Goal: Transaction & Acquisition: Download file/media

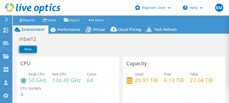
select select "USD"
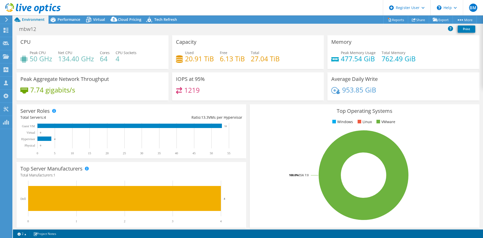
click at [61, 24] on div "mbw12 Print" at bounding box center [248, 29] width 470 height 10
click at [65, 20] on span "Performance" at bounding box center [69, 19] width 23 height 5
select select "USD"
click at [240, 22] on div "Project Actions Project Actions Reports Share Export vSAN ReadyNode Sizer" at bounding box center [248, 19] width 470 height 8
click at [304, 23] on div "Project Actions Project Actions Reports Share Export vSAN ReadyNode Sizer" at bounding box center [248, 19] width 470 height 8
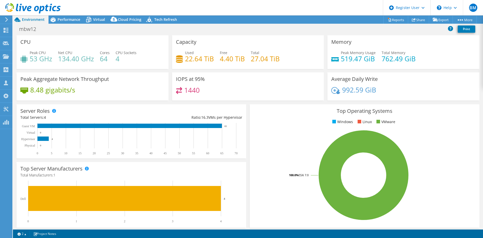
click at [308, 34] on div "mbw12 Print" at bounding box center [248, 29] width 470 height 11
click at [274, 34] on div "mbw12 Print" at bounding box center [248, 29] width 470 height 10
click at [272, 24] on div "mbw12 Print" at bounding box center [248, 29] width 470 height 10
click at [252, 19] on div "Project Actions Project Actions Reports Share Export vSAN ReadyNode Sizer" at bounding box center [248, 19] width 470 height 8
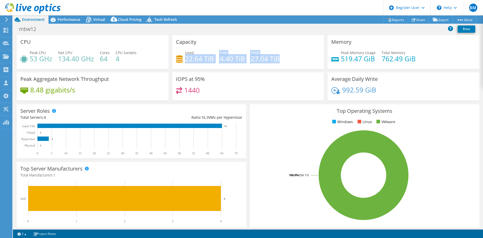
drag, startPoint x: 287, startPoint y: 61, endPoint x: 185, endPoint y: 56, distance: 102.3
click at [185, 56] on div "Used 22.64 TiB Free 4.40 TiB Total 27.04 TiB" at bounding box center [248, 58] width 144 height 17
drag, startPoint x: 185, startPoint y: 56, endPoint x: 203, endPoint y: 46, distance: 20.4
click at [203, 46] on div "Capacity Used 22.64 TiB Free 4.40 TiB Total 27.04 TiB" at bounding box center [248, 52] width 152 height 34
drag, startPoint x: 159, startPoint y: 27, endPoint x: 117, endPoint y: 31, distance: 42.0
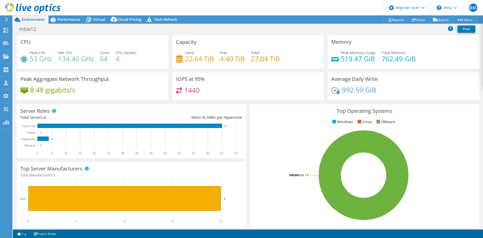
click at [159, 27] on div "mbw12 Print" at bounding box center [248, 29] width 470 height 10
click at [66, 20] on span "Performance" at bounding box center [69, 19] width 23 height 5
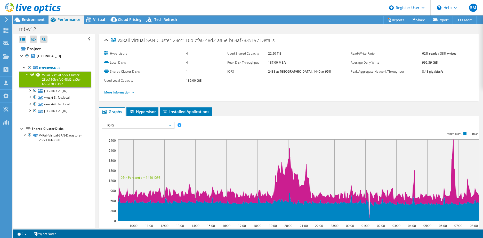
click at [326, 32] on div "mbw12 Print" at bounding box center [248, 29] width 470 height 10
click at [66, 29] on div "mbw12 Print" at bounding box center [248, 29] width 470 height 10
click at [323, 33] on div "mbw12 Print" at bounding box center [248, 29] width 470 height 10
click at [342, 24] on div "mbw12 Print" at bounding box center [248, 29] width 470 height 10
click at [343, 21] on div "Project Actions Project Actions Reports Share Export vSAN ReadyNode Sizer" at bounding box center [248, 19] width 470 height 8
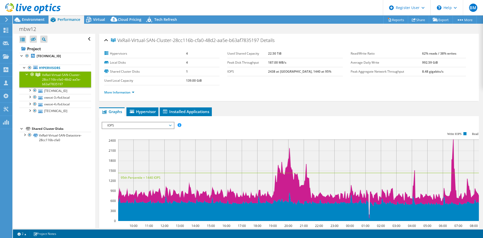
click at [173, 26] on div "mbw12 Print" at bounding box center [248, 29] width 470 height 10
click at [41, 20] on span "Environment" at bounding box center [33, 19] width 23 height 5
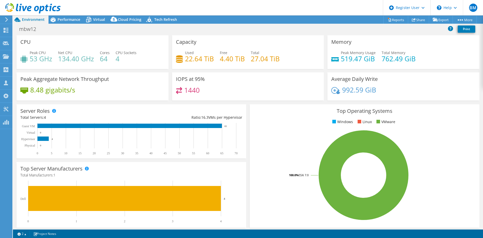
click at [217, 22] on div "Project Actions Project Actions Reports Share Export vSAN ReadyNode Sizer" at bounding box center [248, 19] width 470 height 8
drag, startPoint x: 276, startPoint y: 61, endPoint x: 184, endPoint y: 54, distance: 92.1
click at [184, 54] on div "Used 22.64 TiB Free 4.40 TiB Total 27.04 TiB" at bounding box center [248, 58] width 144 height 17
drag, startPoint x: 184, startPoint y: 54, endPoint x: 235, endPoint y: 30, distance: 56.5
click at [235, 30] on div "mbw12 Print" at bounding box center [248, 29] width 470 height 10
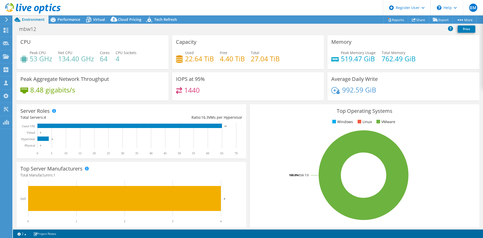
click at [235, 30] on div "mbw12 Print" at bounding box center [248, 29] width 470 height 10
click at [228, 30] on div "mbw12 Print" at bounding box center [248, 29] width 470 height 10
click at [63, 19] on span "Performance" at bounding box center [69, 19] width 23 height 5
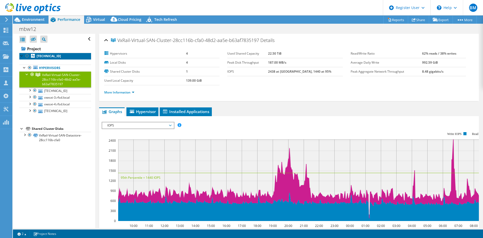
click at [47, 58] on b "[TECHNICAL_ID]" at bounding box center [49, 56] width 24 height 4
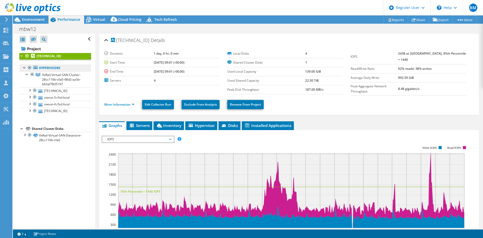
click at [50, 68] on link "Hypervisors" at bounding box center [55, 68] width 72 height 7
click at [201, 28] on div "mbw12 Print" at bounding box center [248, 29] width 470 height 10
drag, startPoint x: 288, startPoint y: 33, endPoint x: 241, endPoint y: 38, distance: 47.0
click at [288, 33] on div "mbw12 Print" at bounding box center [248, 29] width 470 height 10
click at [33, 21] on span "Environment" at bounding box center [33, 19] width 23 height 5
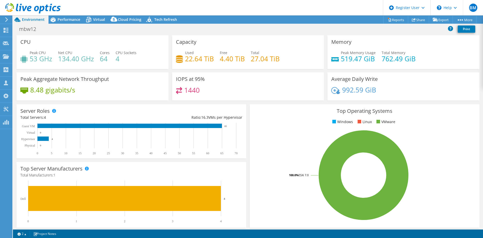
click at [224, 25] on div "mbw12 Print" at bounding box center [248, 29] width 470 height 10
click at [88, 36] on div "CPU Peak CPU 53 GHz Net CPU 134.40 GHz Cores 64 CPU Sockets 4" at bounding box center [93, 52] width 152 height 34
click at [71, 21] on span "Performance" at bounding box center [69, 19] width 23 height 5
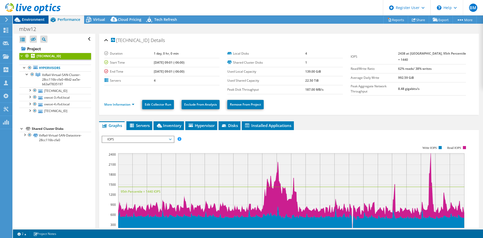
click at [30, 19] on span "Environment" at bounding box center [33, 19] width 23 height 5
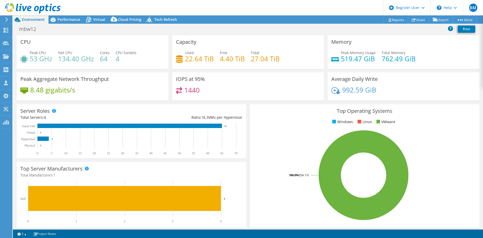
click at [236, 36] on div "Capacity Used 22.64 TiB Free 4.40 TiB Total 27.04 TiB" at bounding box center [248, 52] width 152 height 34
click at [216, 25] on div "mbw12 Print" at bounding box center [248, 29] width 470 height 10
click at [52, 18] on icon at bounding box center [53, 20] width 5 height 5
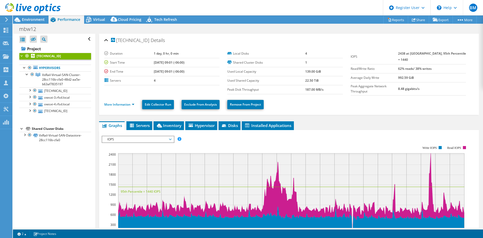
click at [240, 34] on div "192.168.206.2 Details Duration 1 day, 0 hr, 0 min Start Time 09/25/2025, 09:01 …" at bounding box center [289, 74] width 380 height 81
click at [242, 33] on div "mbw12 Print" at bounding box center [248, 29] width 470 height 10
click at [101, 28] on div "mbw12 Print" at bounding box center [248, 29] width 470 height 10
click at [95, 20] on span "Virtual" at bounding box center [99, 19] width 12 height 5
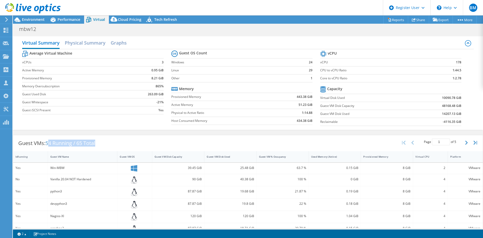
drag, startPoint x: 101, startPoint y: 143, endPoint x: 48, endPoint y: 145, distance: 53.2
click at [48, 145] on div "Guest VMs: 54 Running / 65 Total" at bounding box center [56, 143] width 87 height 16
drag, startPoint x: 48, startPoint y: 145, endPoint x: 58, endPoint y: 145, distance: 9.6
click at [58, 145] on span "54 Running / 65 Total" at bounding box center [70, 143] width 50 height 7
click at [119, 144] on div "Guest VMs: 54 Running / 65 Total Page 1 of 5 5 rows 10 rows 20 rows 25 rows 50 …" at bounding box center [247, 143] width 469 height 16
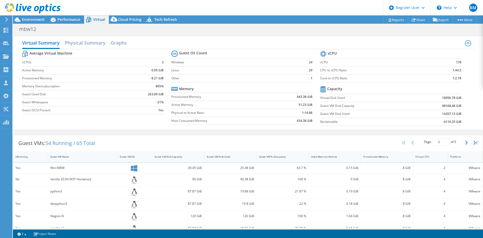
click at [345, 136] on div "Guest VMs: 54 Running / 65 Total Page 1 of 5 5 rows 10 rows 20 rows 25 rows 50 …" at bounding box center [247, 143] width 469 height 16
click at [376, 130] on div "Virtual Summary Physical Summary Graphs Average Virtual Machine vCPUs 3 Active …" at bounding box center [248, 83] width 470 height 99
click at [348, 34] on div "Virtual Summary Physical Summary Graphs Average Virtual Machine vCPUs 3 Active …" at bounding box center [248, 83] width 470 height 99
click at [383, 19] on link "Reports" at bounding box center [395, 20] width 25 height 8
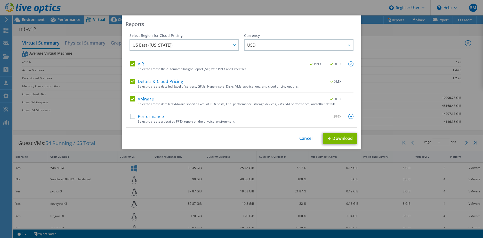
click at [143, 84] on label "Details & Cloud Pricing" at bounding box center [156, 81] width 53 height 5
click at [0, 0] on input "Details & Cloud Pricing" at bounding box center [0, 0] width 0 height 0
click at [135, 60] on div "Select Region for Cloud Pricing Asia Pacific (Hong Kong) Asia Pacific (Mumbai) …" at bounding box center [183, 47] width 109 height 28
click at [134, 67] on div "AIR .PPTX .XLSX" at bounding box center [241, 64] width 223 height 6
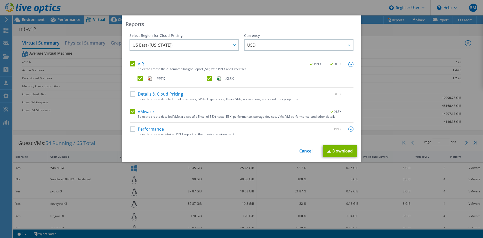
click at [131, 66] on label "AIR" at bounding box center [137, 63] width 14 height 5
click at [0, 0] on input "AIR" at bounding box center [0, 0] width 0 height 0
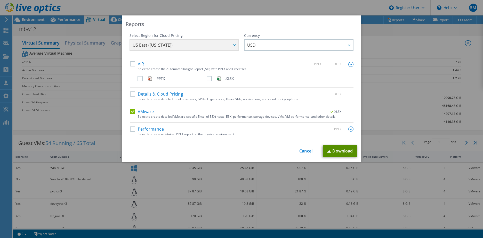
click at [345, 154] on link "Download" at bounding box center [340, 151] width 35 height 12
